Goal: Information Seeking & Learning: Learn about a topic

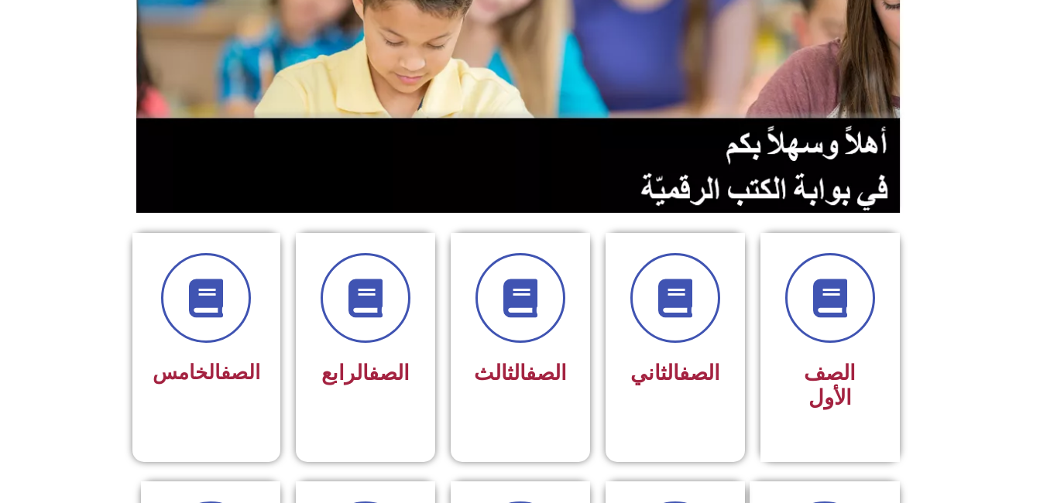
scroll to position [208, 0]
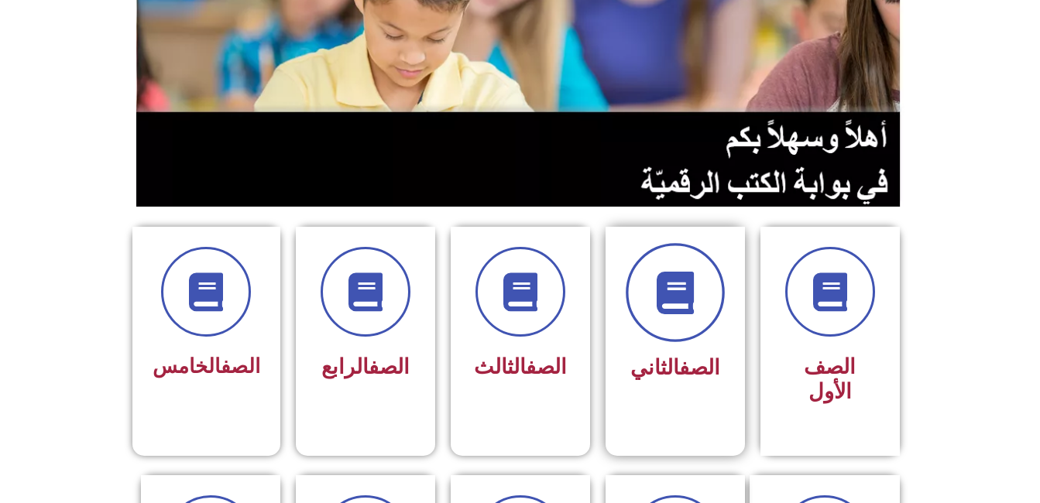
click at [700, 267] on span at bounding box center [675, 292] width 99 height 99
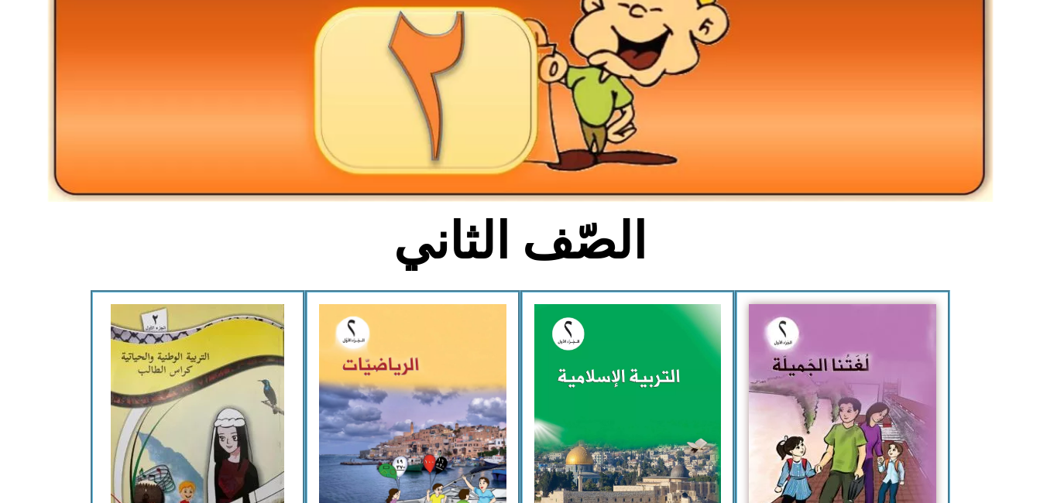
scroll to position [242, 0]
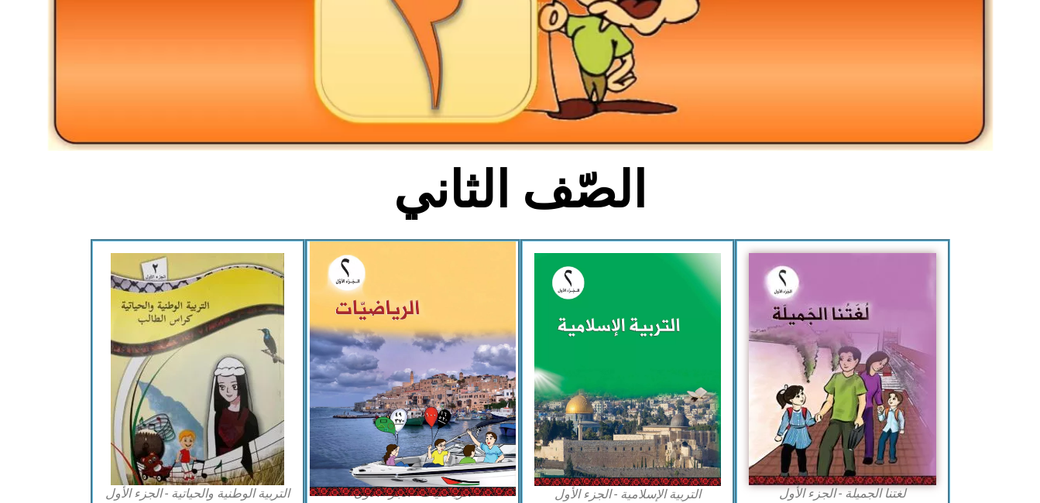
click at [436, 398] on img at bounding box center [413, 369] width 206 height 255
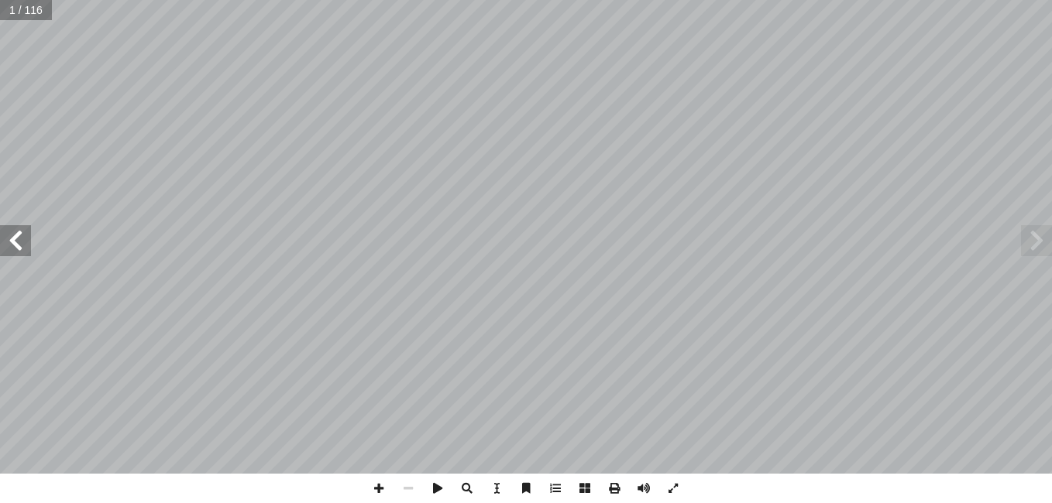
click at [16, 233] on span at bounding box center [15, 240] width 31 height 31
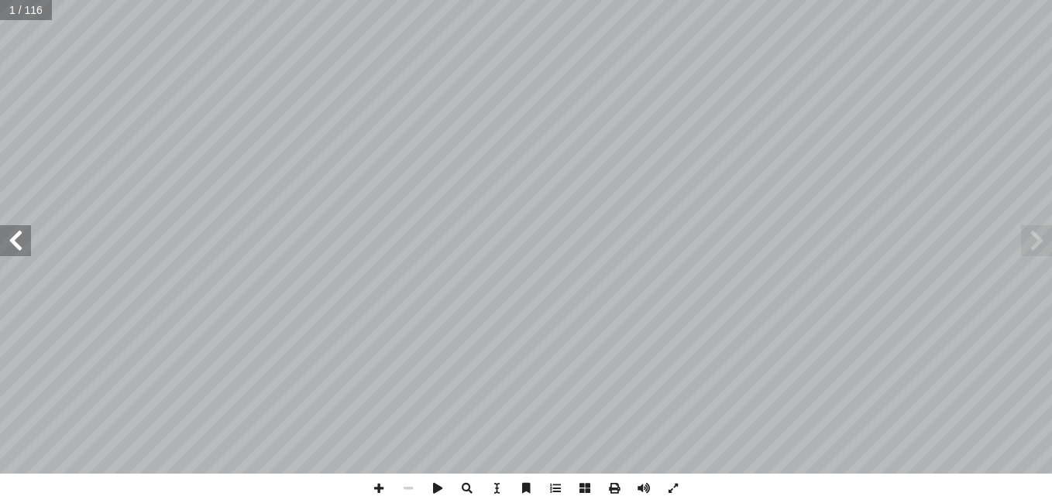
click at [16, 233] on span at bounding box center [15, 240] width 31 height 31
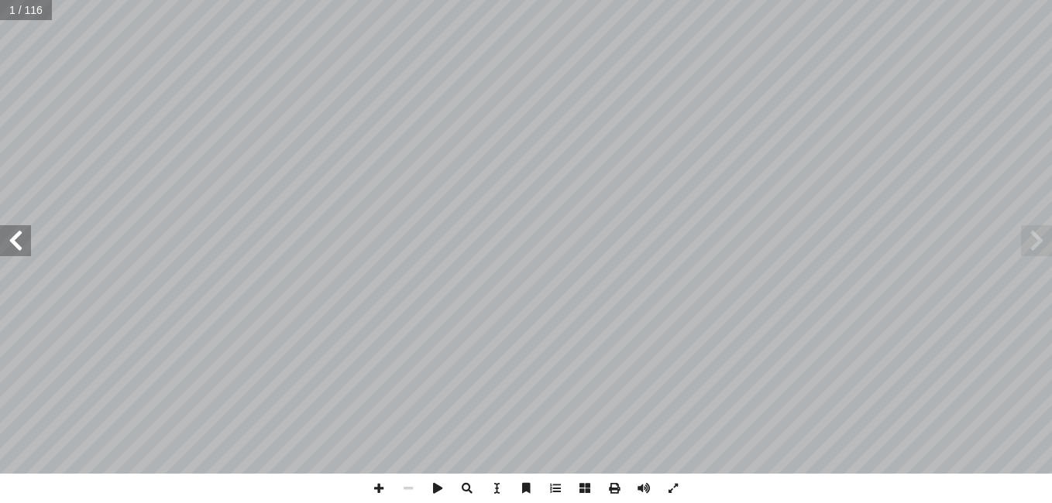
click at [16, 233] on span at bounding box center [15, 240] width 31 height 31
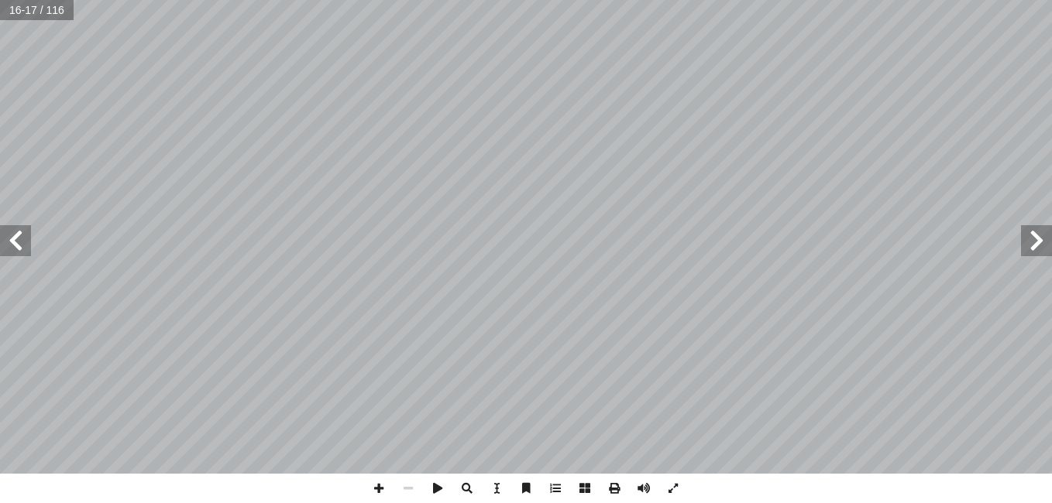
click at [16, 233] on span at bounding box center [15, 240] width 31 height 31
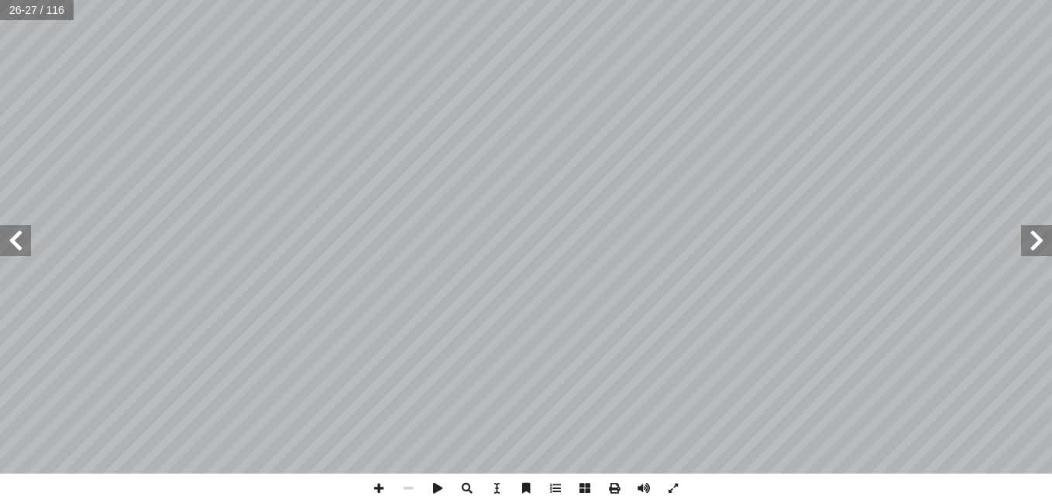
click at [16, 233] on span at bounding box center [15, 240] width 31 height 31
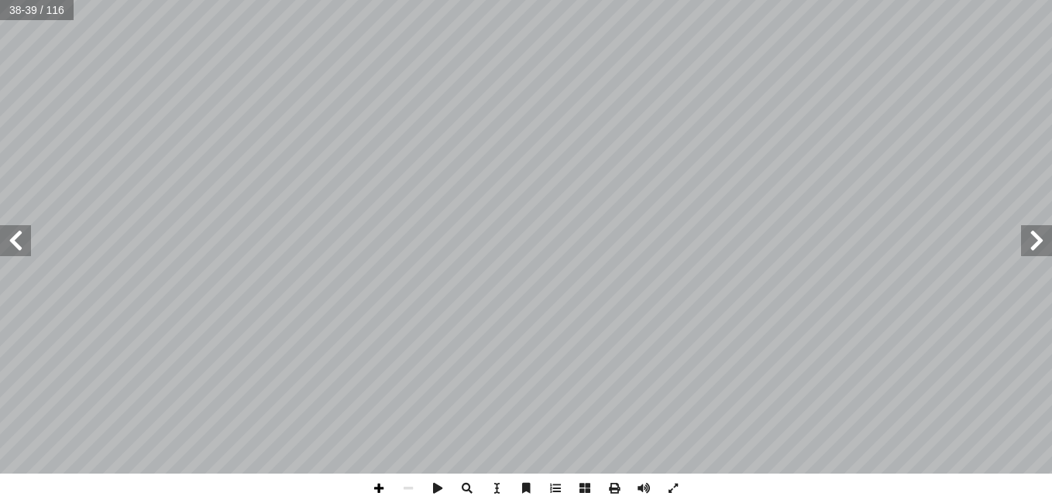
click at [373, 484] on span at bounding box center [378, 488] width 29 height 29
click at [371, 491] on span at bounding box center [378, 488] width 29 height 29
